Goal: Communication & Community: Participate in discussion

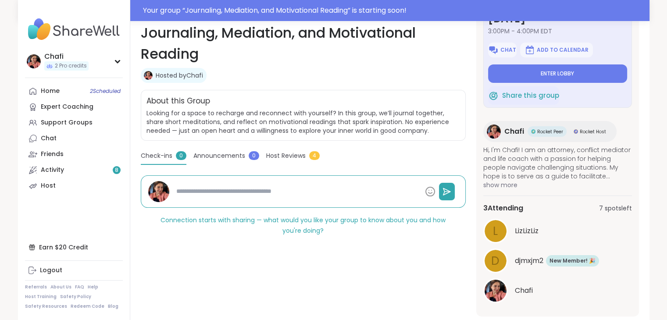
scroll to position [37, 0]
click at [525, 70] on button "Enter lobby" at bounding box center [557, 74] width 139 height 18
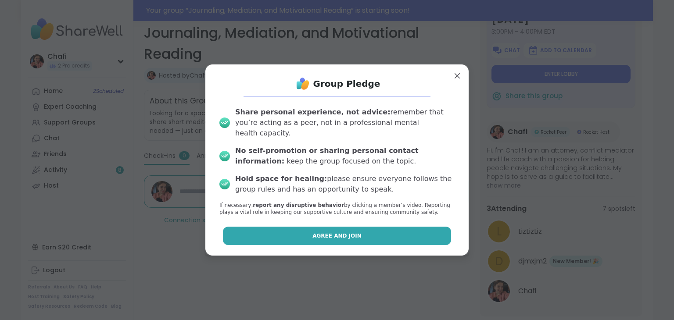
click at [383, 227] on button "Agree and Join" at bounding box center [337, 236] width 229 height 18
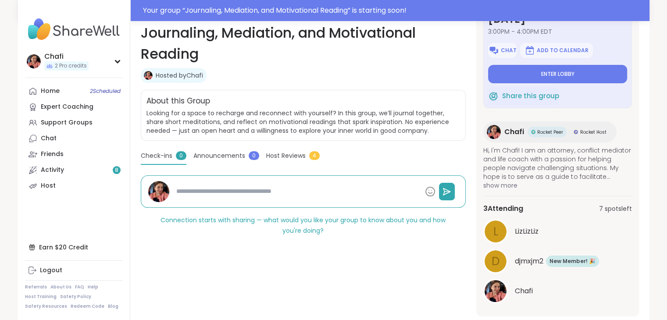
type textarea "*"
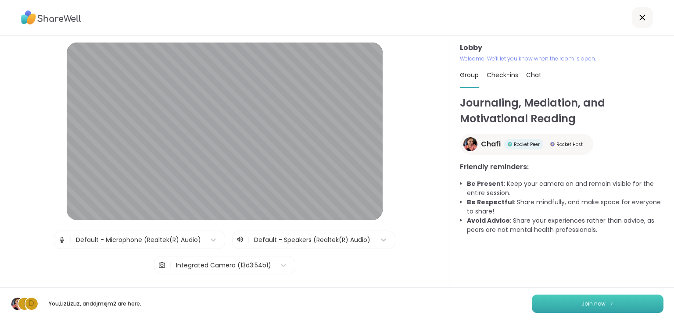
click at [557, 302] on button "Join now" at bounding box center [598, 304] width 132 height 18
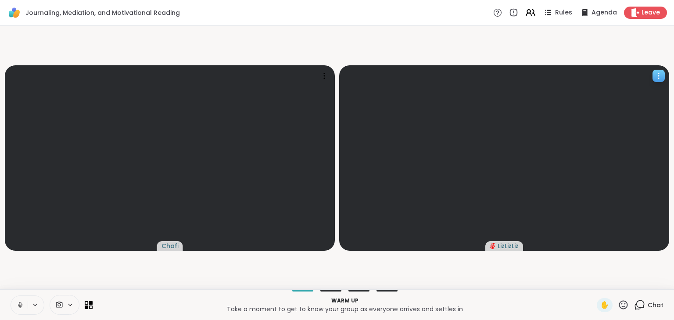
click at [658, 75] on icon at bounding box center [658, 76] width 9 height 9
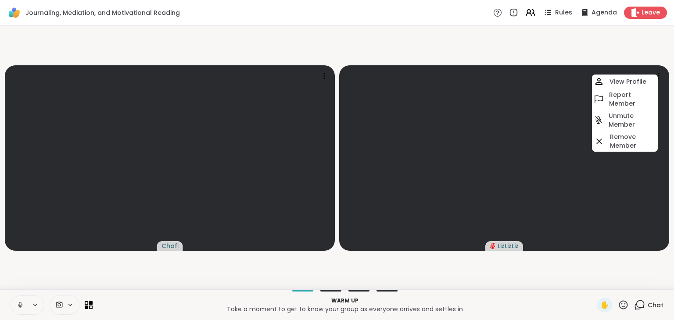
click at [636, 304] on icon at bounding box center [639, 305] width 11 height 11
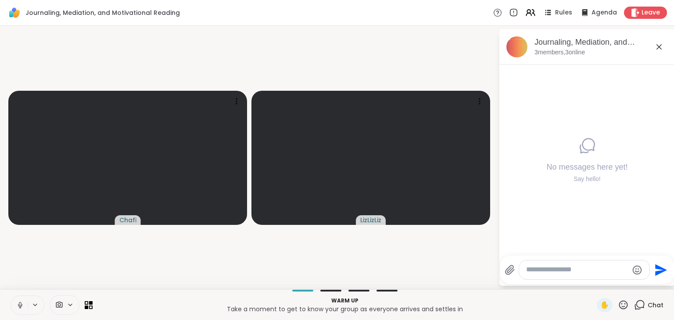
click at [587, 276] on div at bounding box center [584, 270] width 130 height 19
click at [569, 265] on textarea "Type your message" at bounding box center [577, 269] width 102 height 9
type textarea "********"
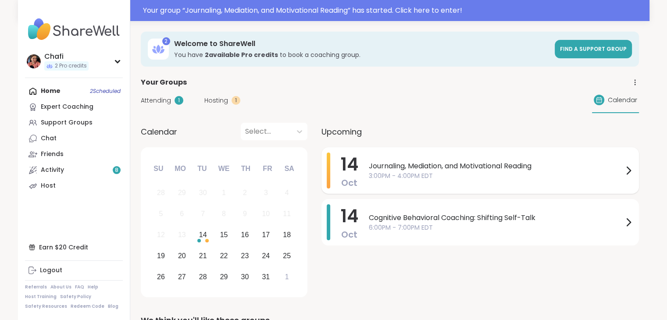
click at [444, 172] on span "3:00PM - 4:00PM EDT" at bounding box center [496, 176] width 254 height 9
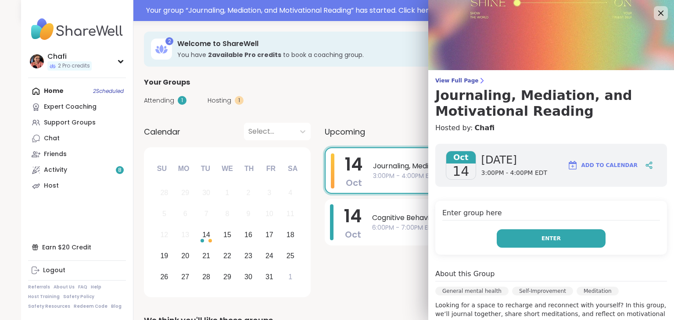
click at [518, 237] on button "Enter" at bounding box center [551, 238] width 109 height 18
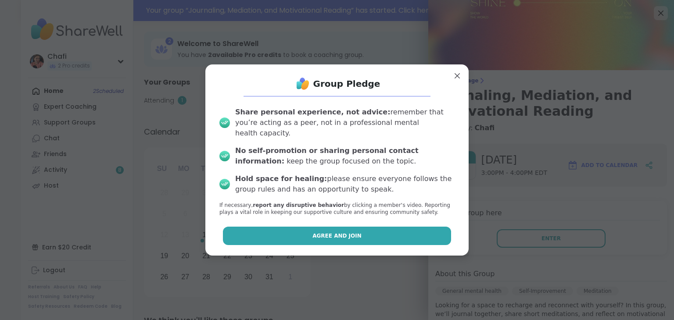
click at [395, 232] on button "Agree and Join" at bounding box center [337, 236] width 229 height 18
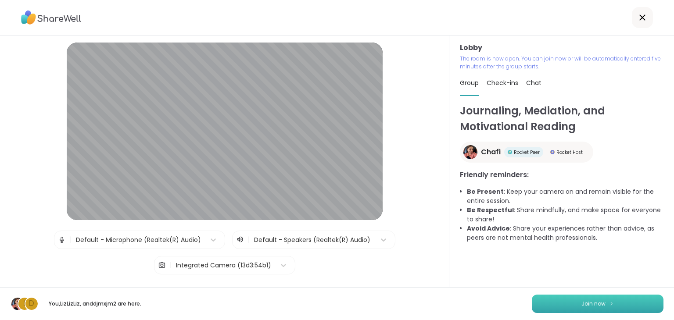
click at [549, 309] on button "Join now" at bounding box center [598, 304] width 132 height 18
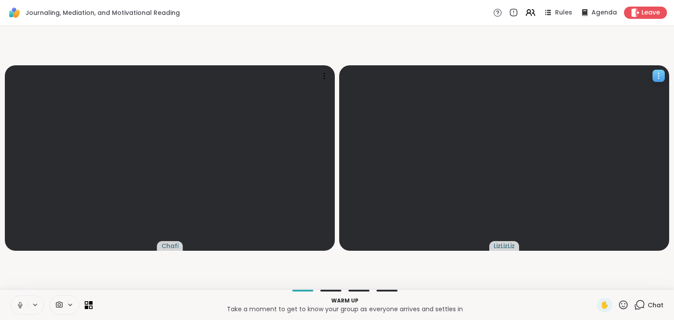
scroll to position [0, 7]
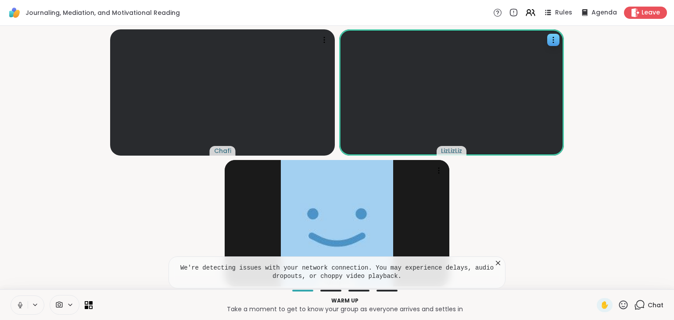
click at [634, 306] on icon at bounding box center [639, 305] width 11 height 11
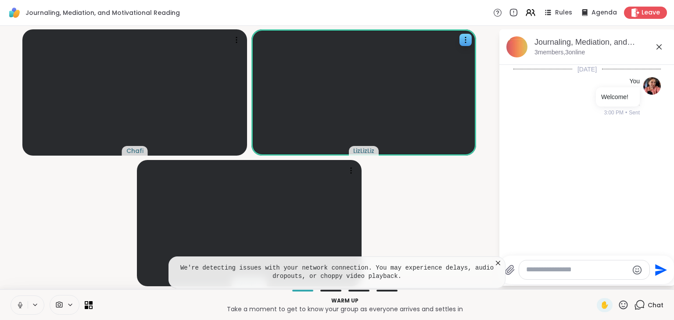
click at [494, 264] on icon at bounding box center [498, 263] width 9 height 9
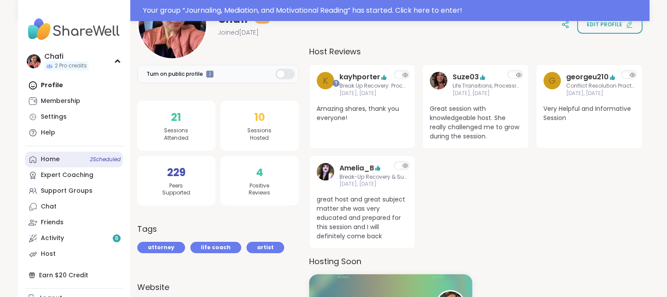
click at [68, 160] on link "Home 2 Scheduled" at bounding box center [74, 160] width 98 height 16
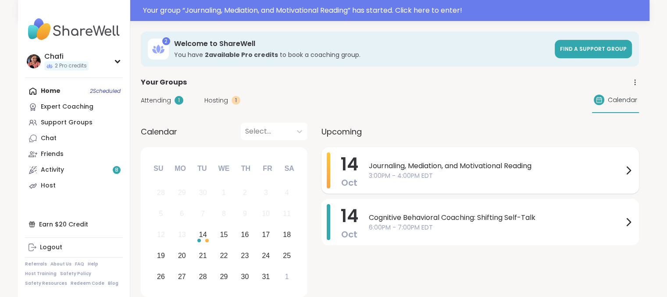
drag, startPoint x: 379, startPoint y: 180, endPoint x: 347, endPoint y: 174, distance: 32.1
click at [347, 174] on span "14" at bounding box center [350, 164] width 18 height 25
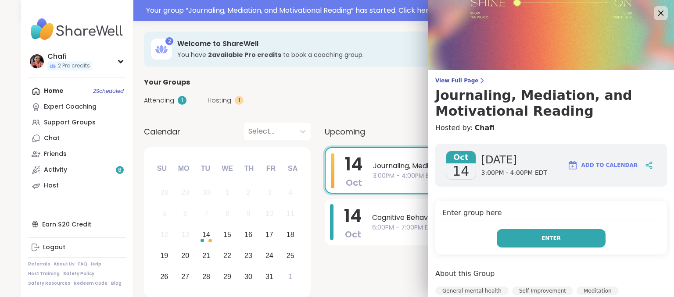
click at [517, 242] on button "Enter" at bounding box center [551, 238] width 109 height 18
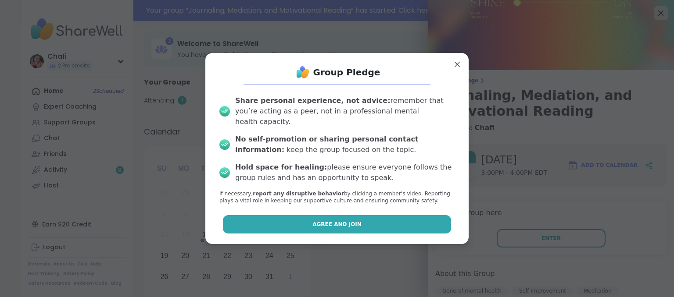
click at [347, 221] on span "Agree and Join" at bounding box center [336, 225] width 49 height 8
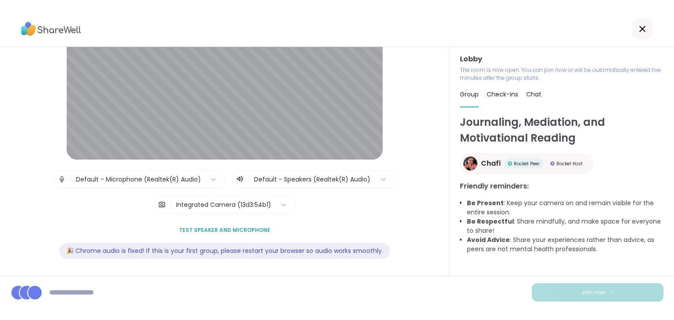
scroll to position [72, 0]
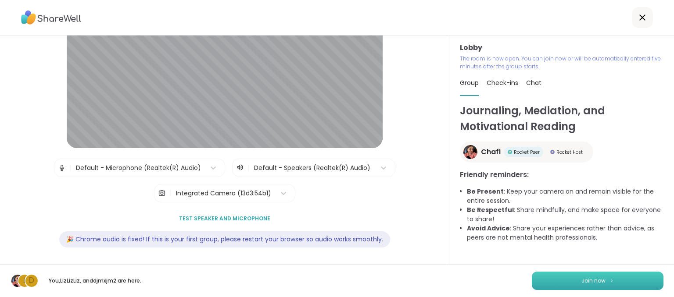
click at [553, 281] on button "Join now" at bounding box center [598, 281] width 132 height 18
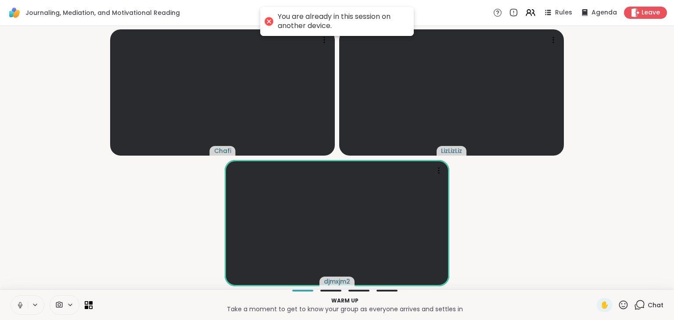
click at [19, 297] on icon at bounding box center [20, 305] width 8 height 8
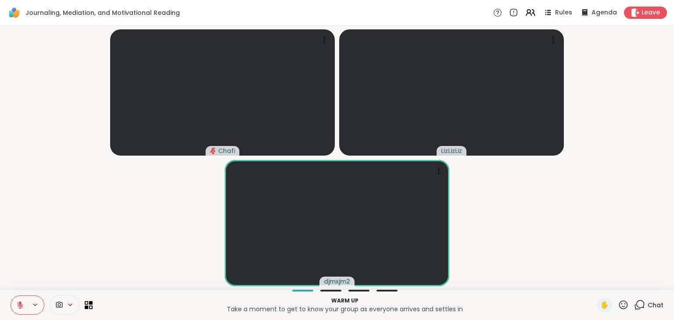
click at [633, 297] on div "Warm up Take a moment to get to know your group as everyone arrives and settles…" at bounding box center [337, 305] width 674 height 31
click at [636, 297] on icon at bounding box center [640, 304] width 8 height 8
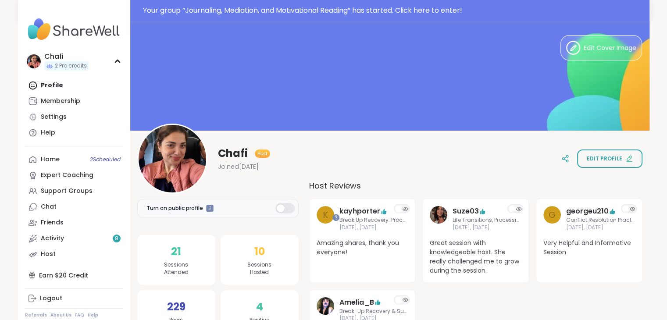
click at [60, 86] on div "Profile Membership Settings Help" at bounding box center [74, 109] width 98 height 63
click at [70, 155] on link "Home 2 Scheduled" at bounding box center [74, 160] width 98 height 16
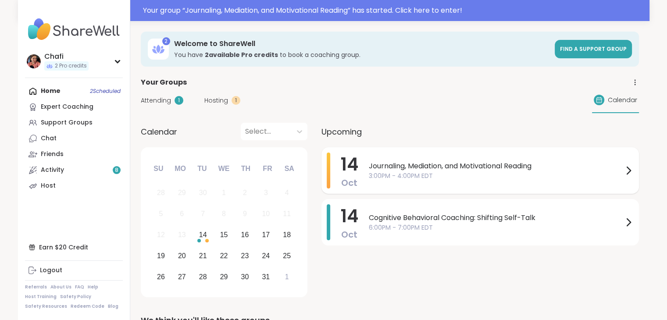
click at [429, 186] on div "Journaling, Mediation, and Motivational Reading 3:00PM - 4:00PM EDT" at bounding box center [501, 171] width 265 height 36
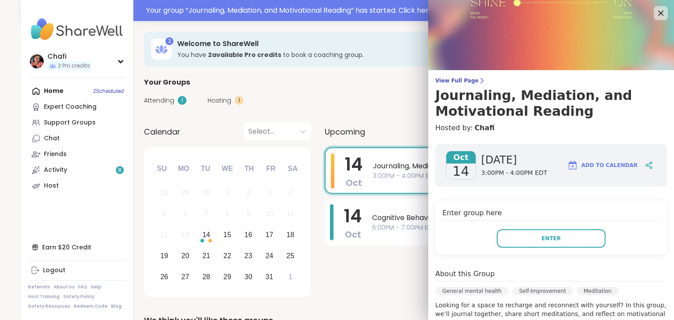
click at [510, 225] on div "Enter group here Enter" at bounding box center [551, 228] width 232 height 54
click at [509, 236] on button "Enter" at bounding box center [551, 238] width 109 height 18
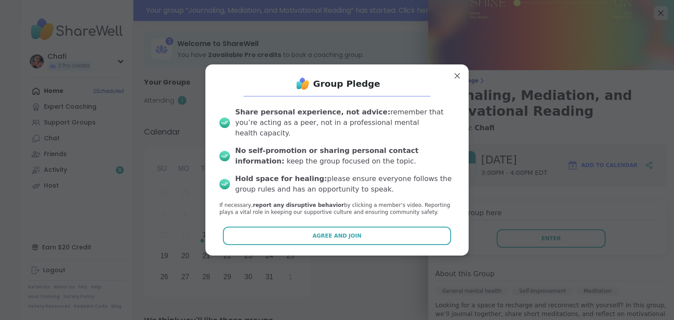
click at [372, 242] on div "Group Pledge Share personal experience, not advice: remember that you’re acting…" at bounding box center [336, 160] width 249 height 177
click at [353, 228] on button "Agree and Join" at bounding box center [337, 236] width 229 height 18
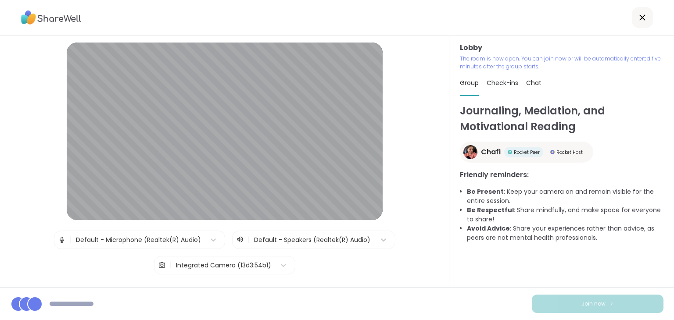
click at [192, 238] on div "Default - Microphone (Realtek(R) Audio)" at bounding box center [138, 240] width 125 height 9
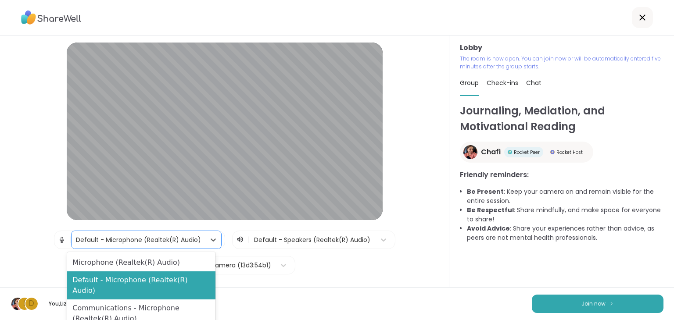
click at [285, 241] on div at bounding box center [312, 240] width 117 height 11
